Goal: Check status: Check status

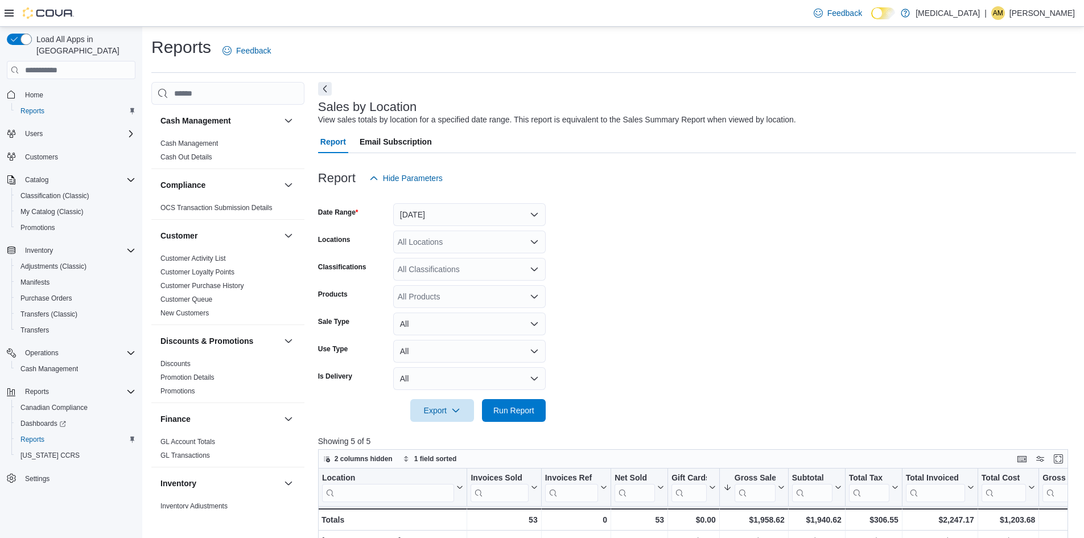
scroll to position [284, 0]
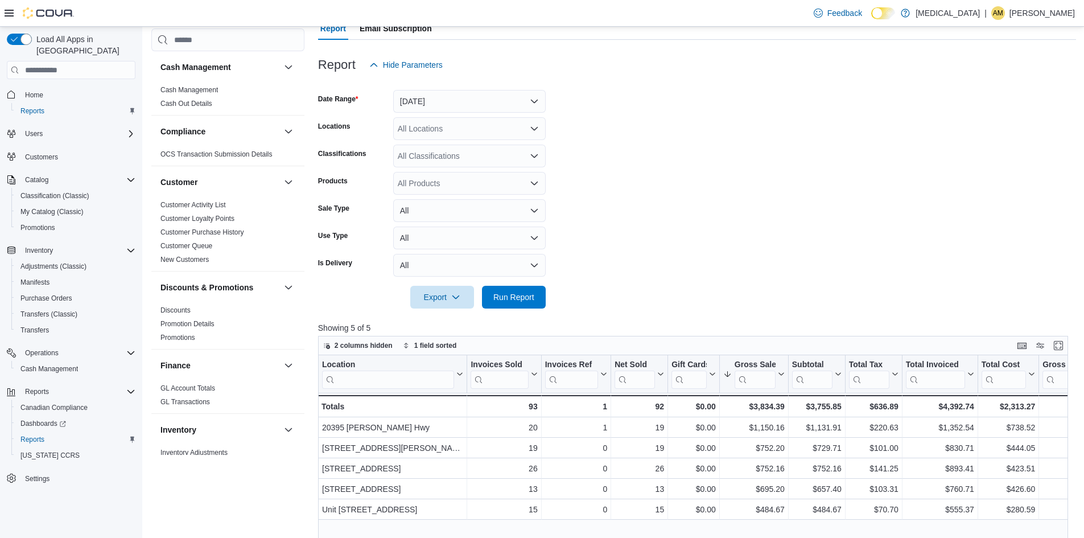
scroll to position [114, 0]
click at [525, 300] on span "Run Report" at bounding box center [513, 295] width 41 height 11
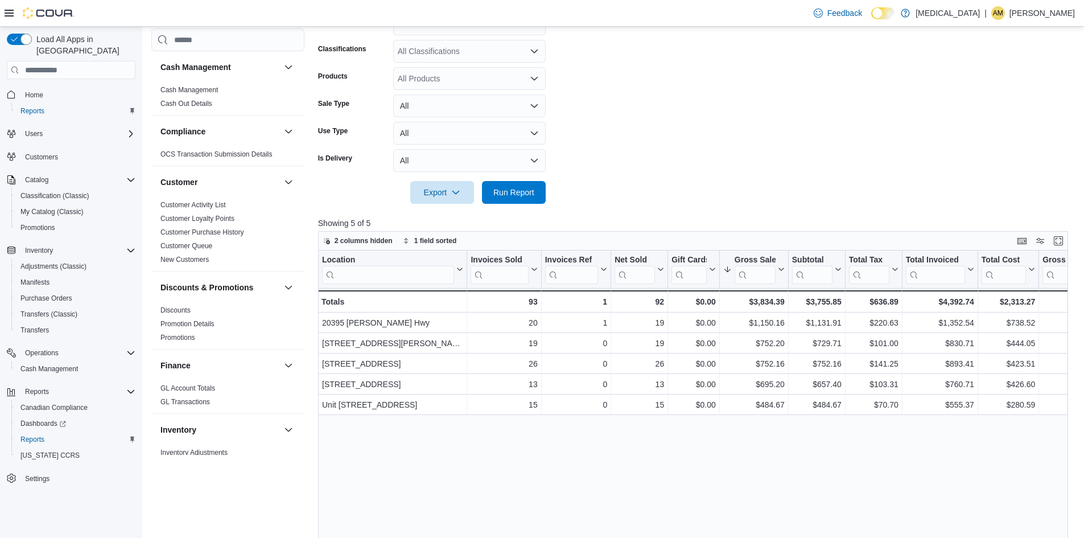
scroll to position [228, 0]
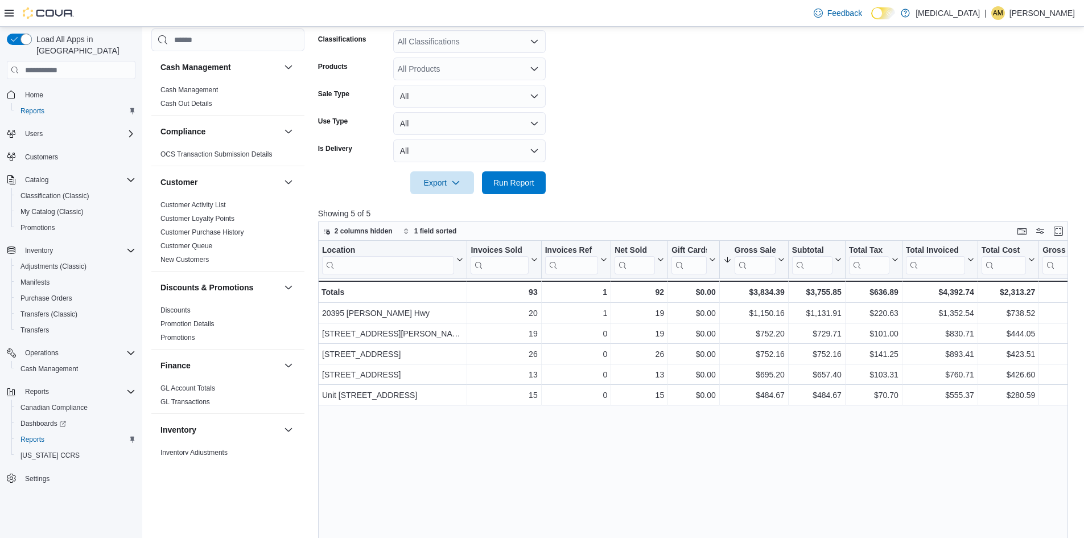
click at [703, 86] on form "Date Range Today Locations All Locations Classifications All Classifications Pr…" at bounding box center [697, 78] width 758 height 232
click at [716, 428] on div "Location Click to view column header actions Invoices Sold Click to view column…" at bounding box center [697, 446] width 758 height 411
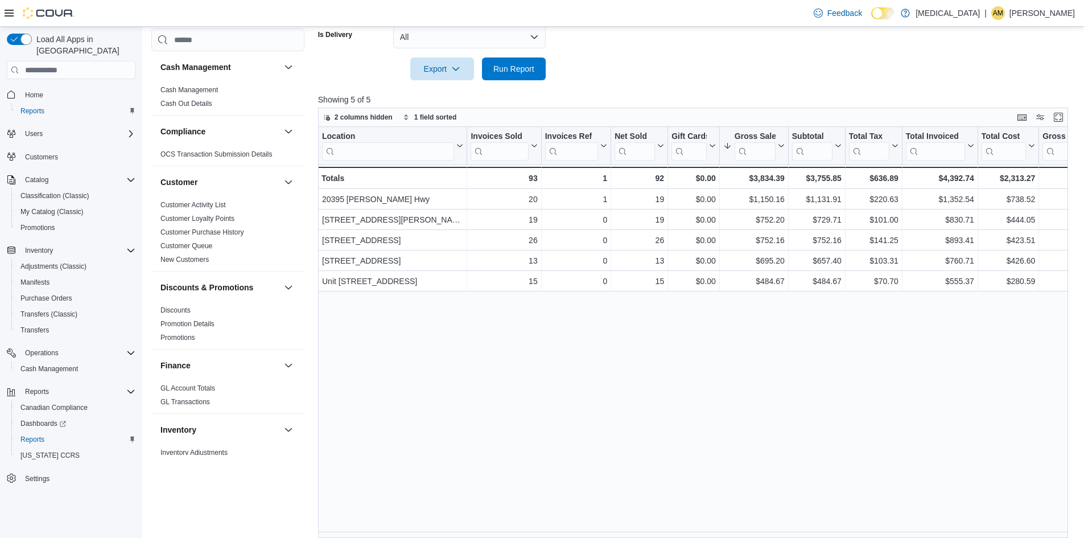
scroll to position [350, 0]
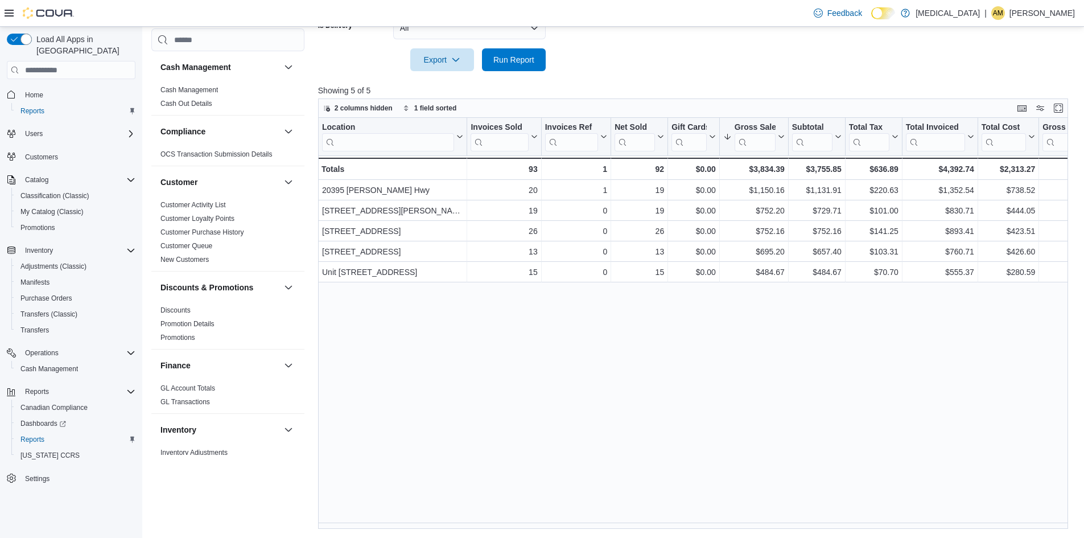
click at [526, 378] on div "Location Click to view column header actions Invoices Sold Click to view column…" at bounding box center [697, 323] width 758 height 411
click at [515, 59] on span "Run Report" at bounding box center [513, 58] width 41 height 11
click at [735, 382] on div "Location Click to view column header actions Invoices Sold Click to view column…" at bounding box center [697, 323] width 758 height 411
